Goal: Submit feedback/report problem

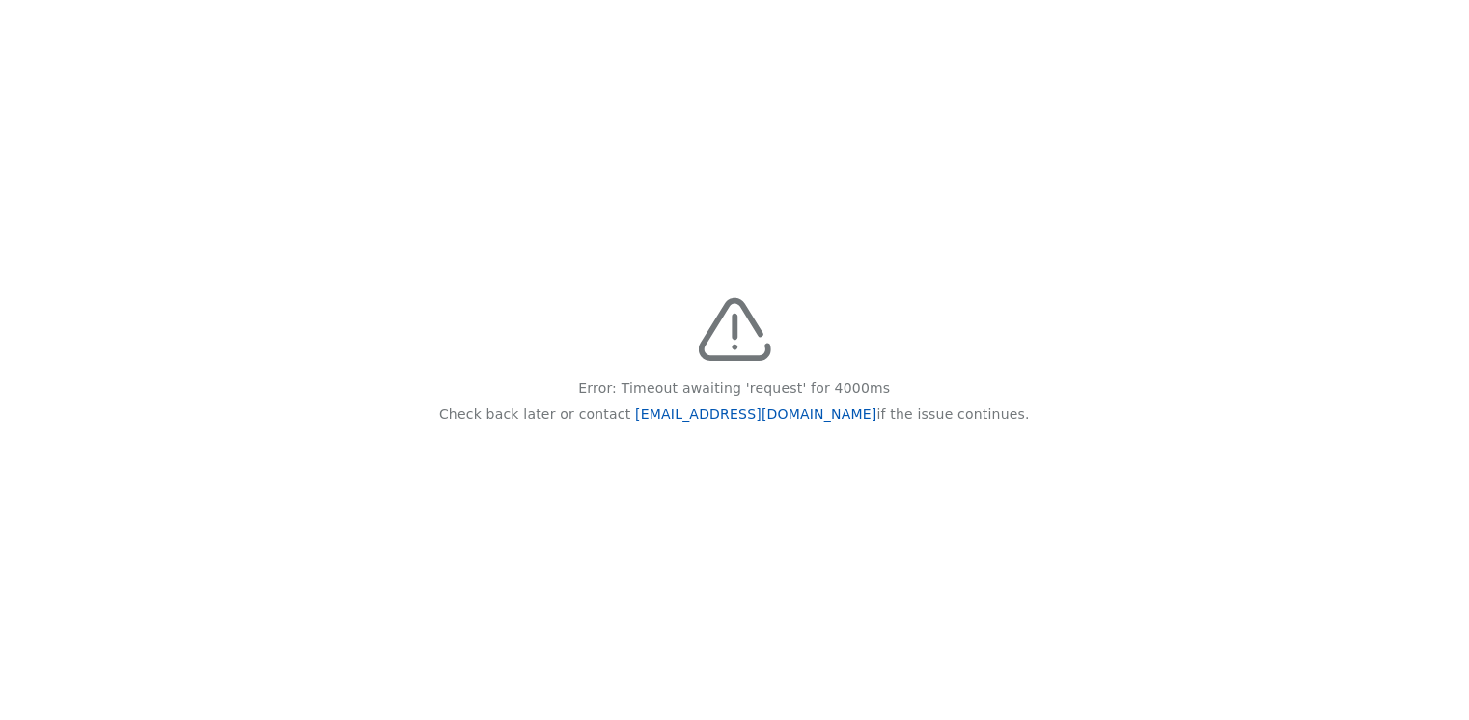
click at [712, 414] on link "[EMAIL_ADDRESS][DOMAIN_NAME]" at bounding box center [755, 413] width 241 height 15
click at [776, 420] on link "[EMAIL_ADDRESS][DOMAIN_NAME]" at bounding box center [755, 413] width 241 height 15
